Goal: Information Seeking & Learning: Learn about a topic

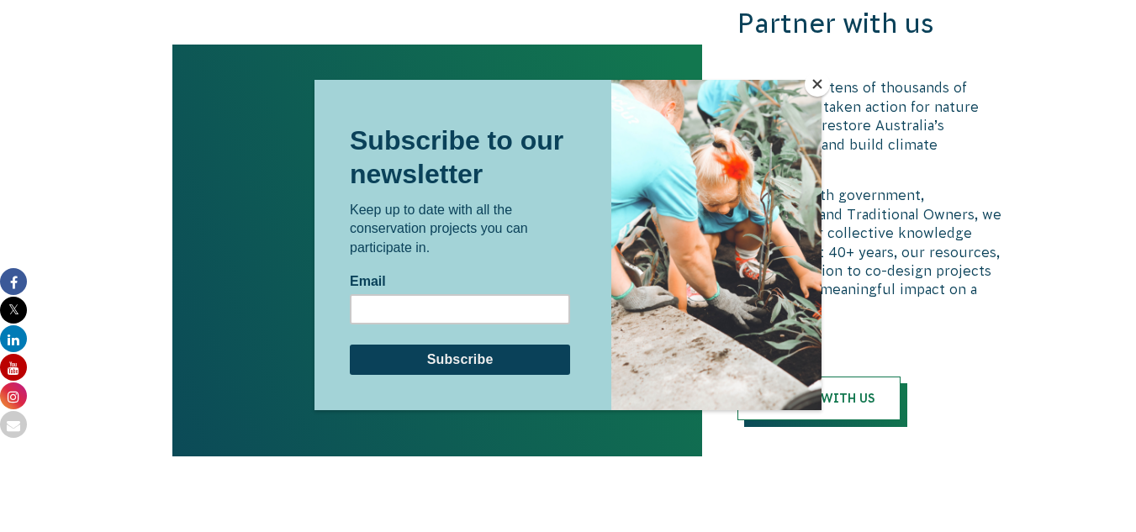
scroll to position [3688, 0]
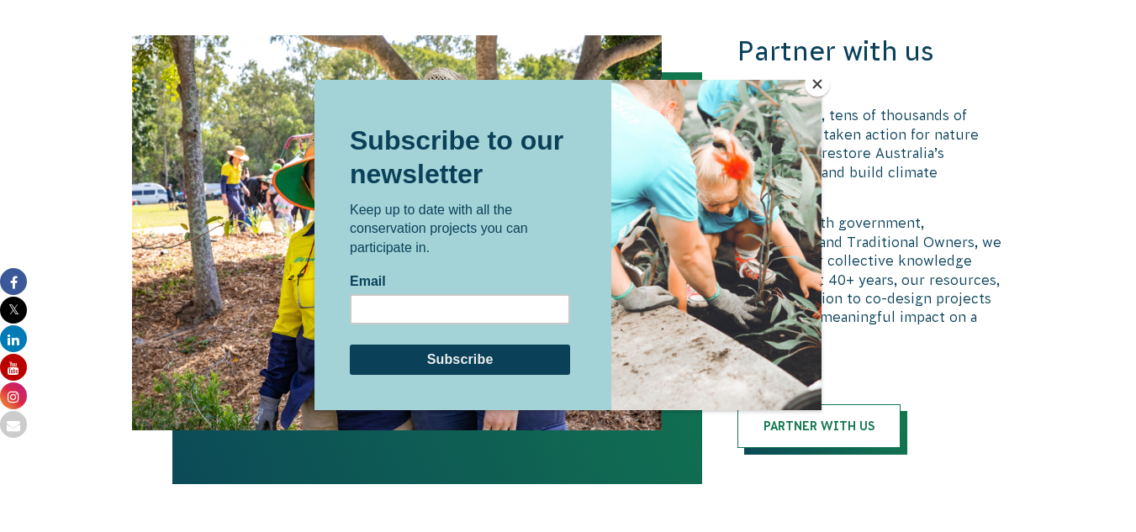
click at [814, 82] on button "Close" at bounding box center [817, 83] width 25 height 25
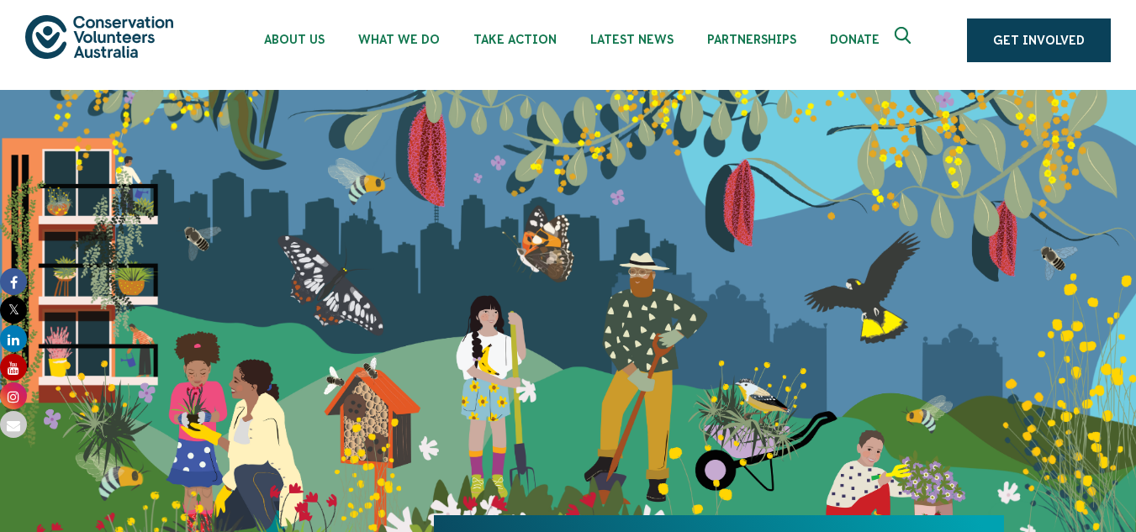
scroll to position [0, 0]
